Goal: Share content: Share content

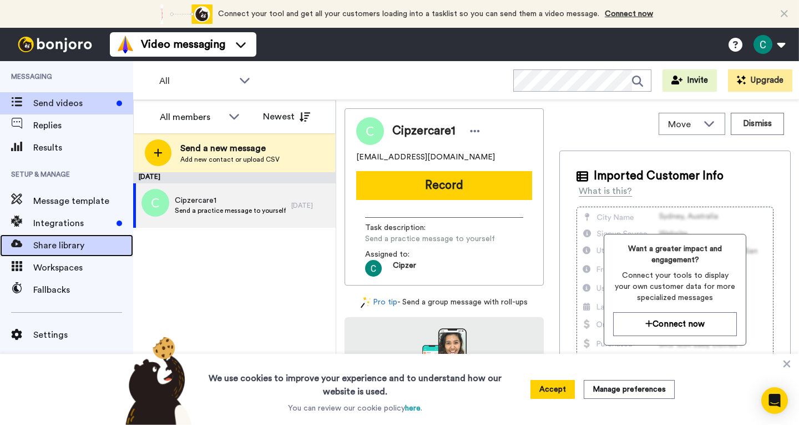
click at [65, 240] on span "Share library" at bounding box center [83, 245] width 100 height 13
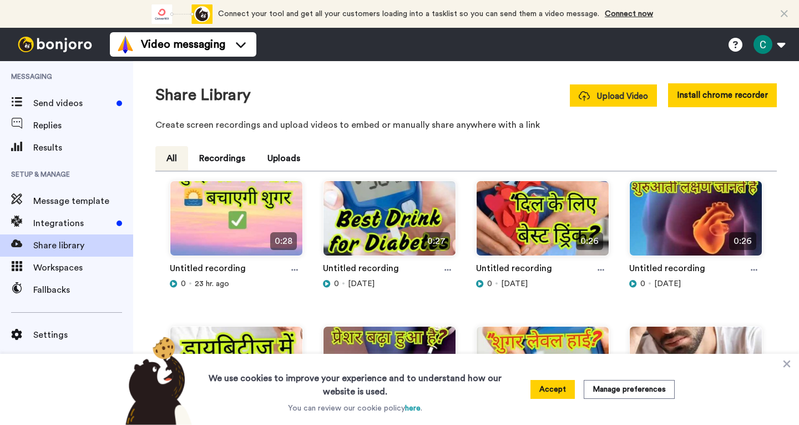
click at [626, 98] on span "Upload Video" at bounding box center [613, 96] width 69 height 12
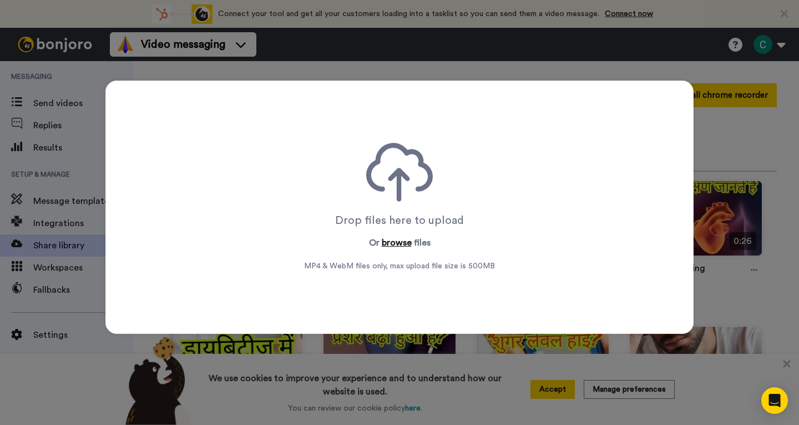
click at [397, 246] on button "browse" at bounding box center [397, 242] width 30 height 13
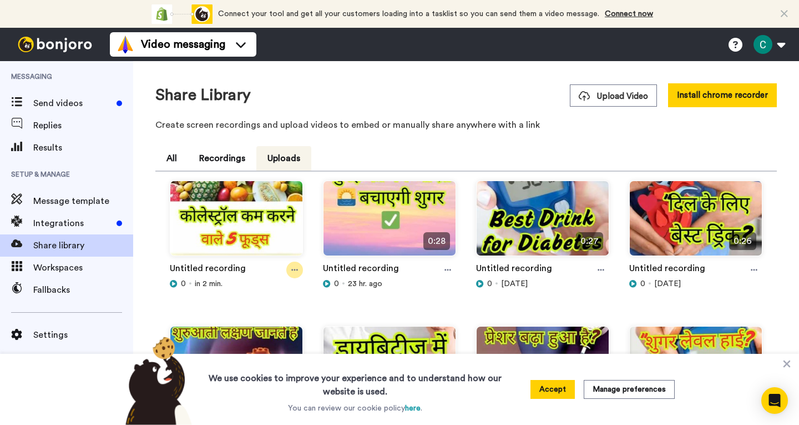
click at [293, 272] on icon at bounding box center [294, 270] width 7 height 8
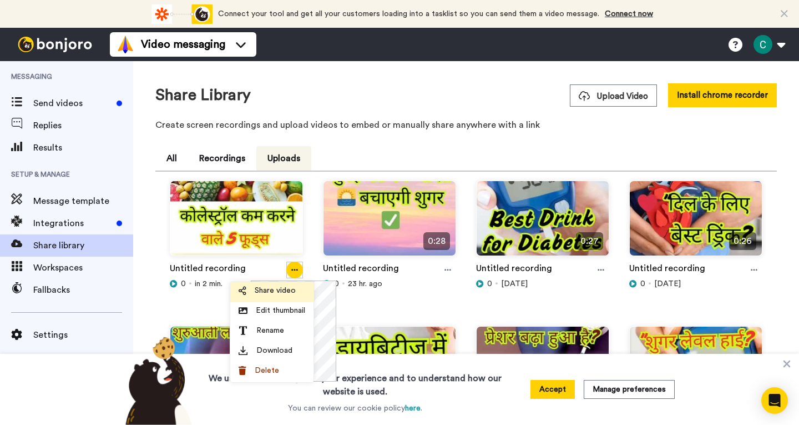
click at [277, 287] on span "Share video" at bounding box center [275, 290] width 41 height 11
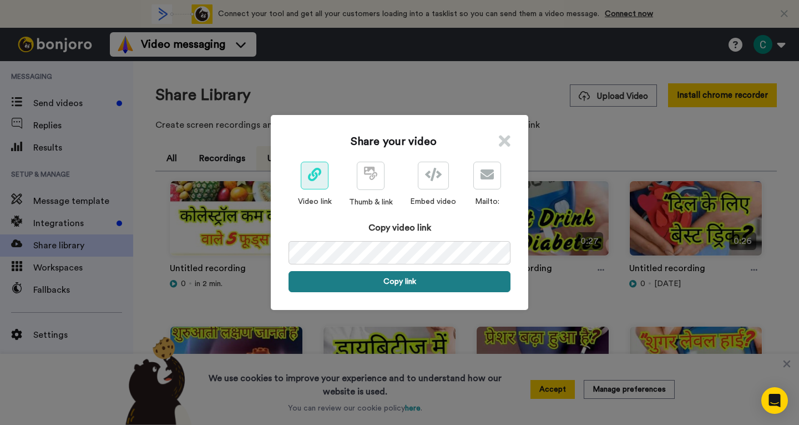
click at [398, 282] on button "Copy link" at bounding box center [400, 281] width 222 height 21
